Goal: Information Seeking & Learning: Check status

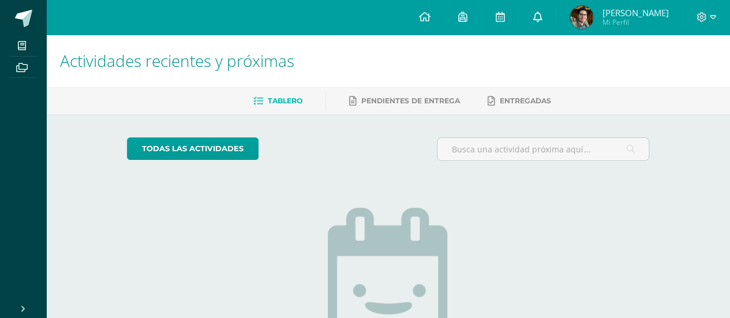
click at [542, 16] on icon at bounding box center [537, 17] width 9 height 10
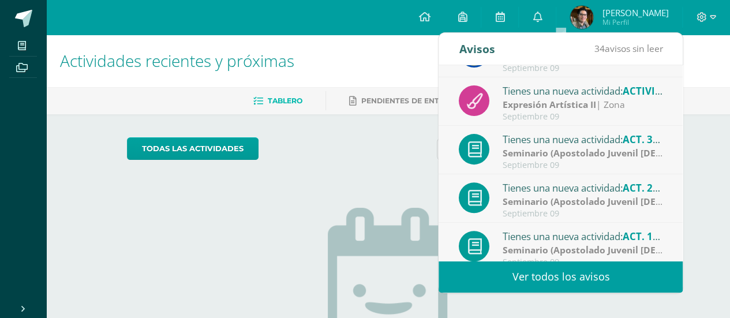
scroll to position [192, 0]
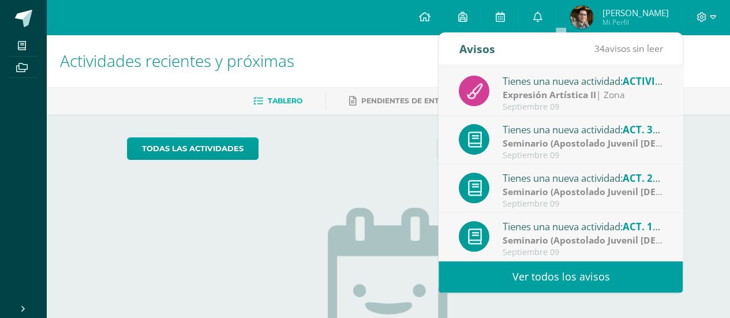
click at [646, 275] on link "Ver todos los avisos" at bounding box center [561, 277] width 244 height 32
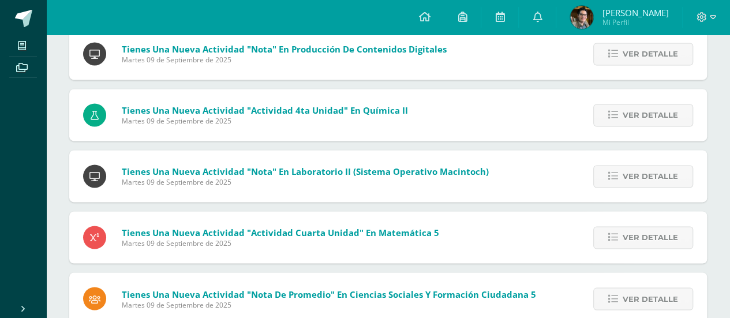
scroll to position [825, 0]
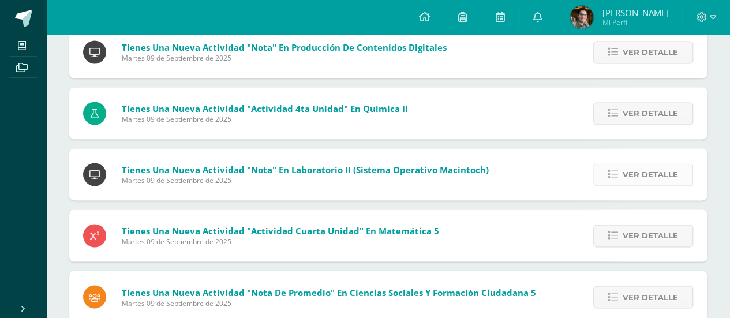
click at [669, 180] on span "Ver detalle" at bounding box center [650, 174] width 55 height 21
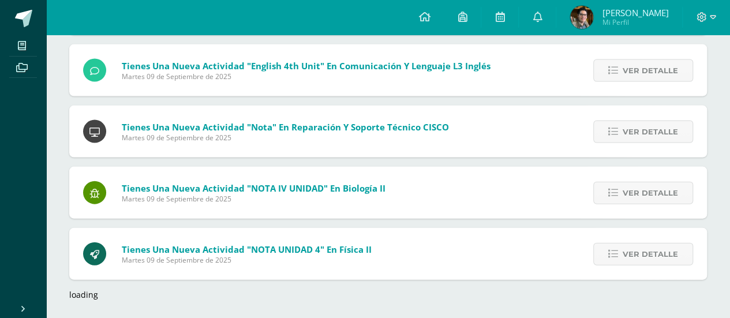
scroll to position [1191, 0]
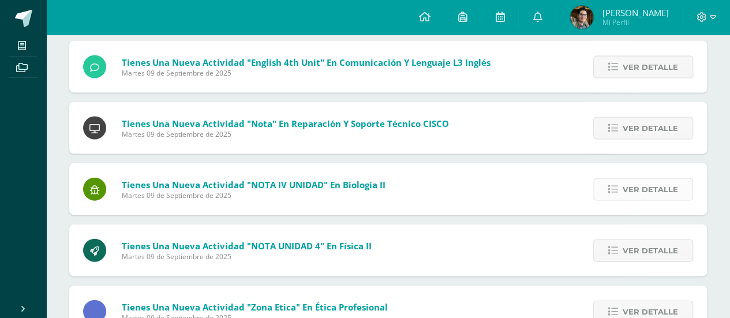
click at [667, 189] on span "Ver detalle" at bounding box center [650, 189] width 55 height 21
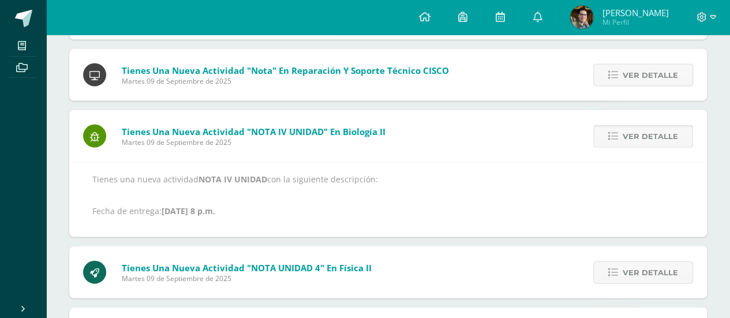
scroll to position [1055, 0]
